Goal: Task Accomplishment & Management: Manage account settings

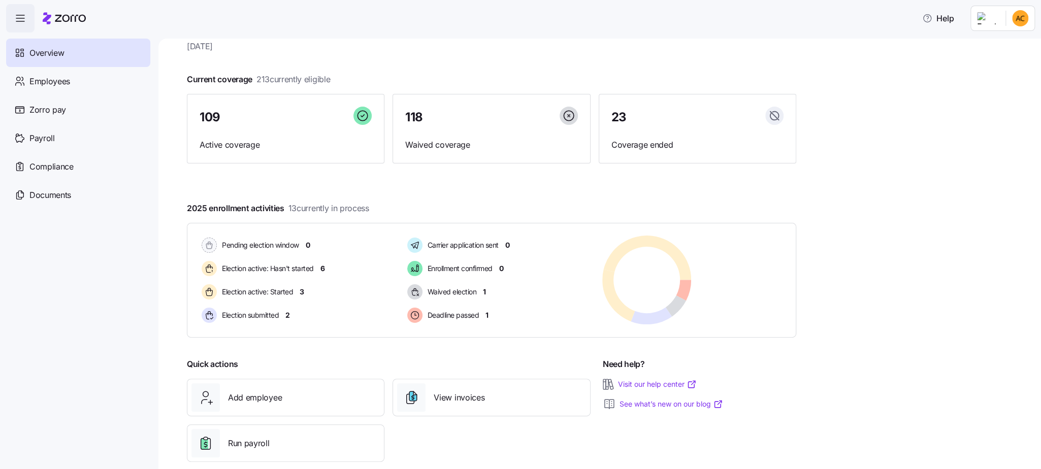
scroll to position [49, 0]
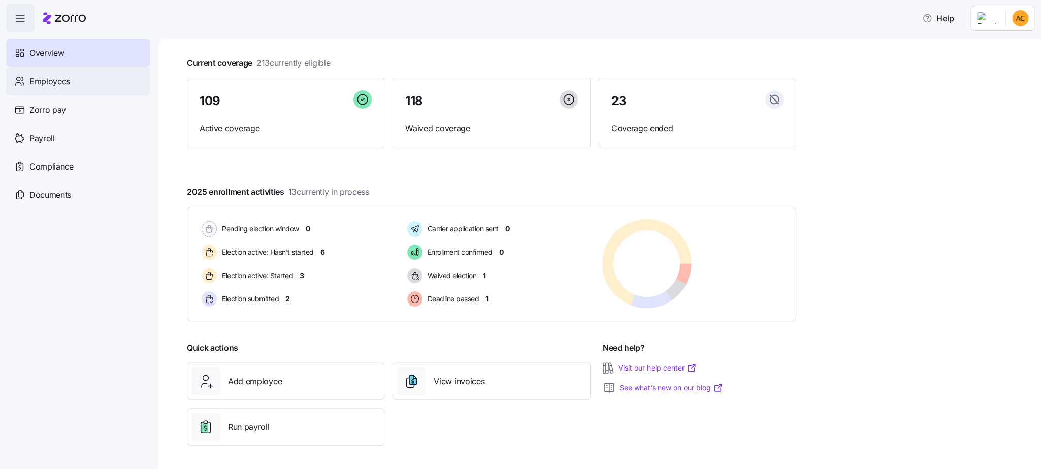
click at [50, 86] on span "Employees" at bounding box center [49, 81] width 41 height 13
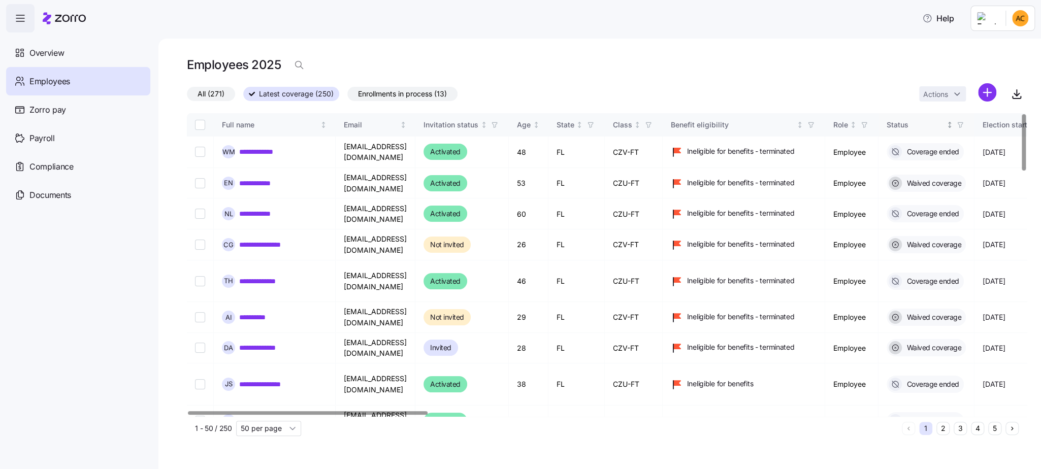
click at [945, 127] on div "Status" at bounding box center [916, 124] width 58 height 11
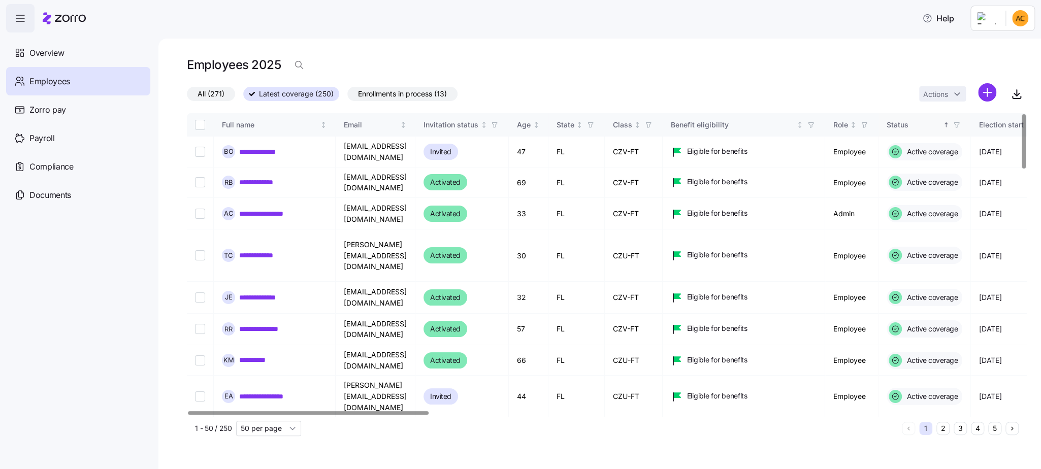
click at [941, 124] on div "Status" at bounding box center [914, 124] width 54 height 11
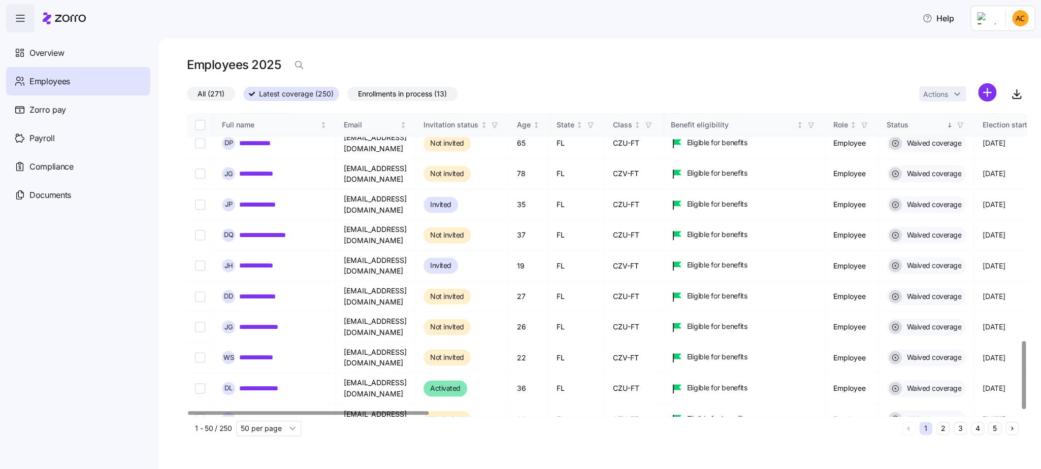
scroll to position [1010, 0]
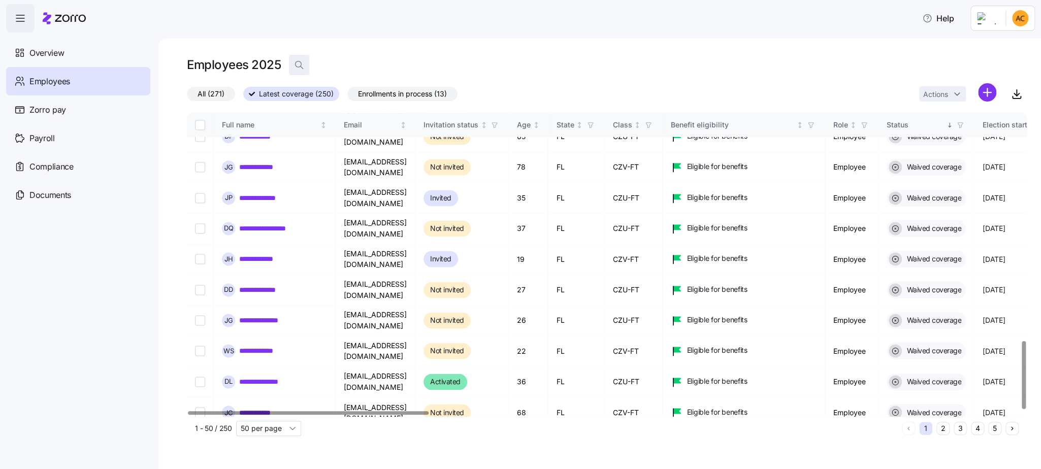
click at [300, 62] on icon "button" at bounding box center [299, 65] width 10 height 10
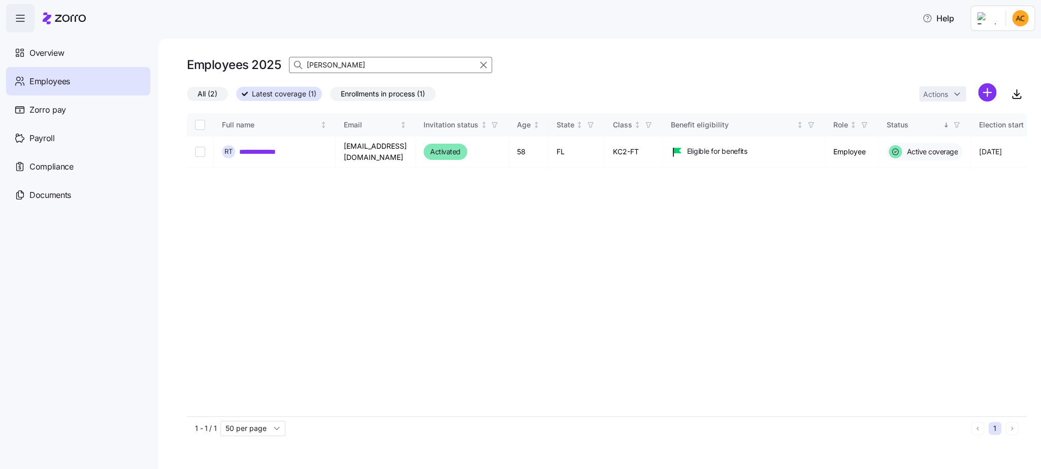
type input "turner"
click at [365, 95] on span "Enrollments in process (1)" at bounding box center [383, 93] width 84 height 13
click at [330, 96] on input "Enrollments in process (1)" at bounding box center [330, 96] width 0 height 0
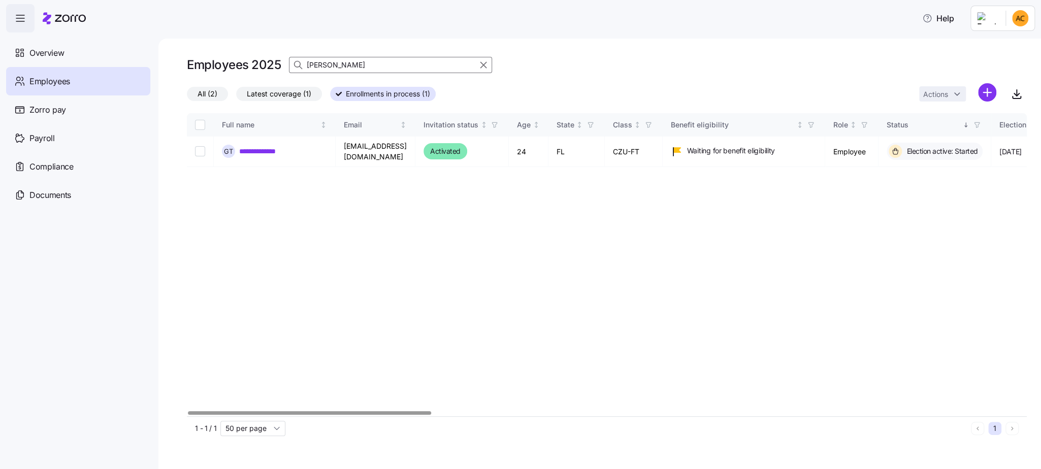
click at [377, 413] on div at bounding box center [309, 413] width 243 height 4
click at [260, 146] on link "**********" at bounding box center [263, 151] width 48 height 10
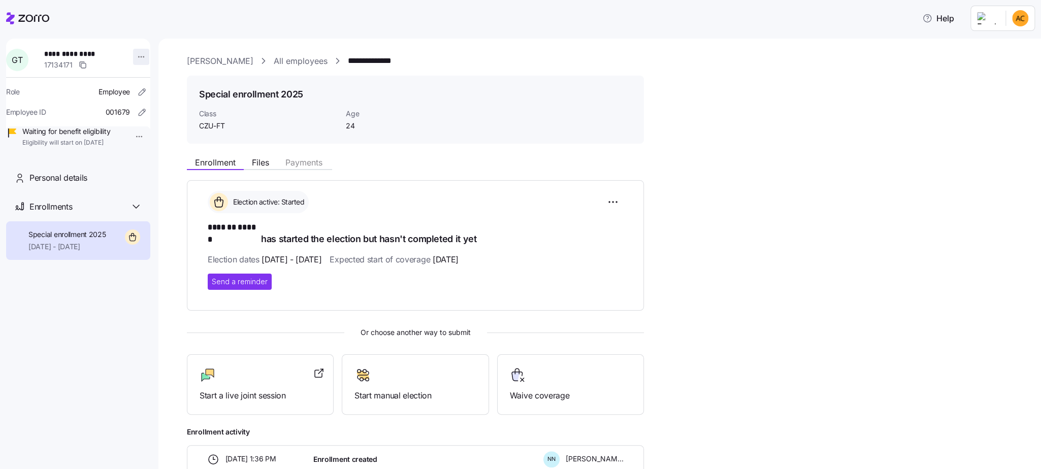
click at [136, 56] on html "**********" at bounding box center [520, 231] width 1041 height 463
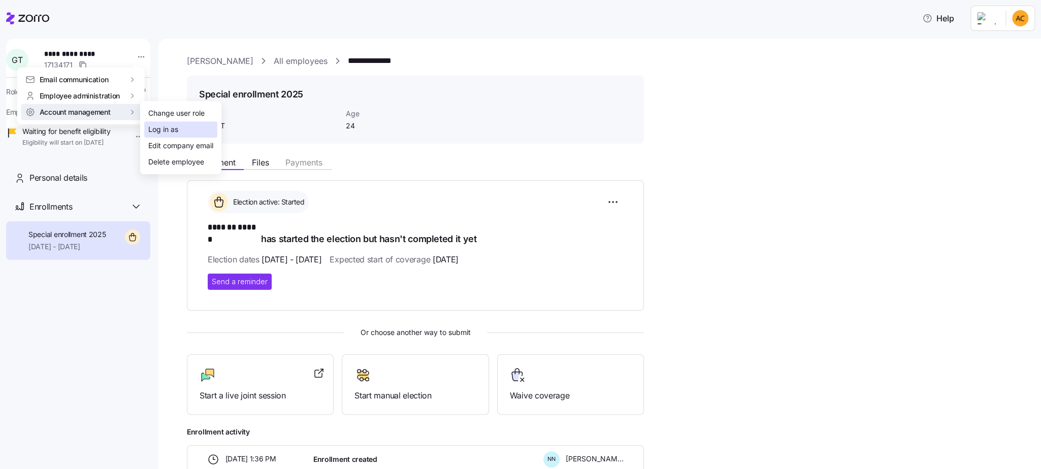
click at [186, 134] on div "Log in as" at bounding box center [180, 129] width 73 height 16
